Goal: Navigation & Orientation: Find specific page/section

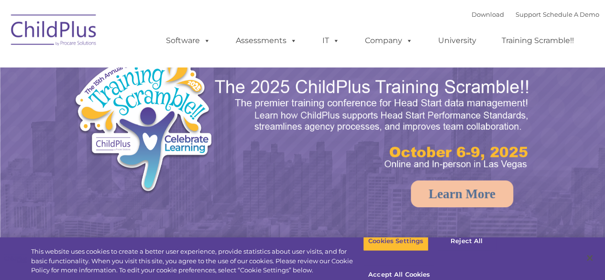
select select "MEDIUM"
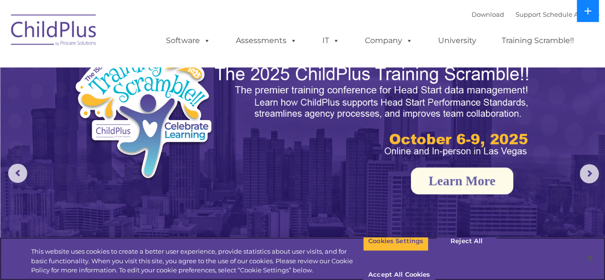
scroll to position [12, 0]
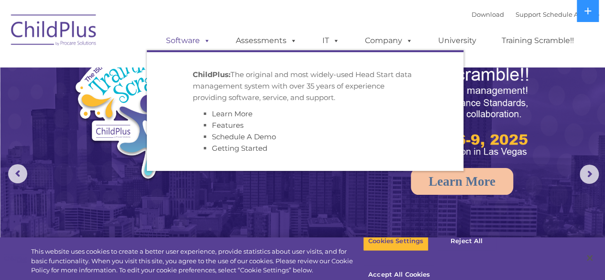
click at [198, 48] on link "Software" at bounding box center [188, 40] width 64 height 19
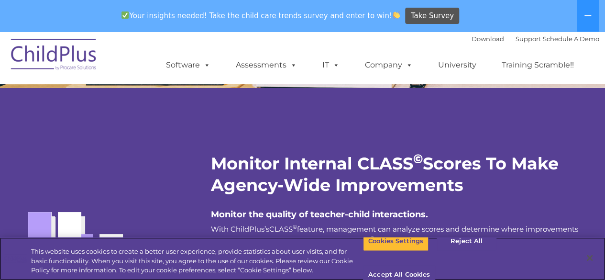
scroll to position [1708, 0]
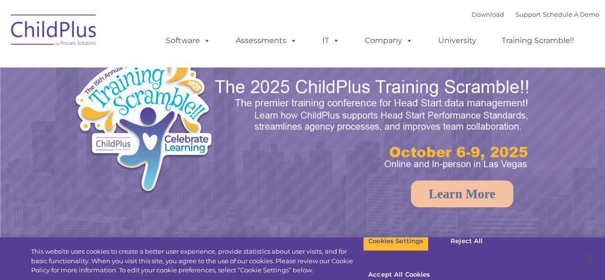
select select "MEDIUM"
